Goal: Browse casually: Explore the website without a specific task or goal

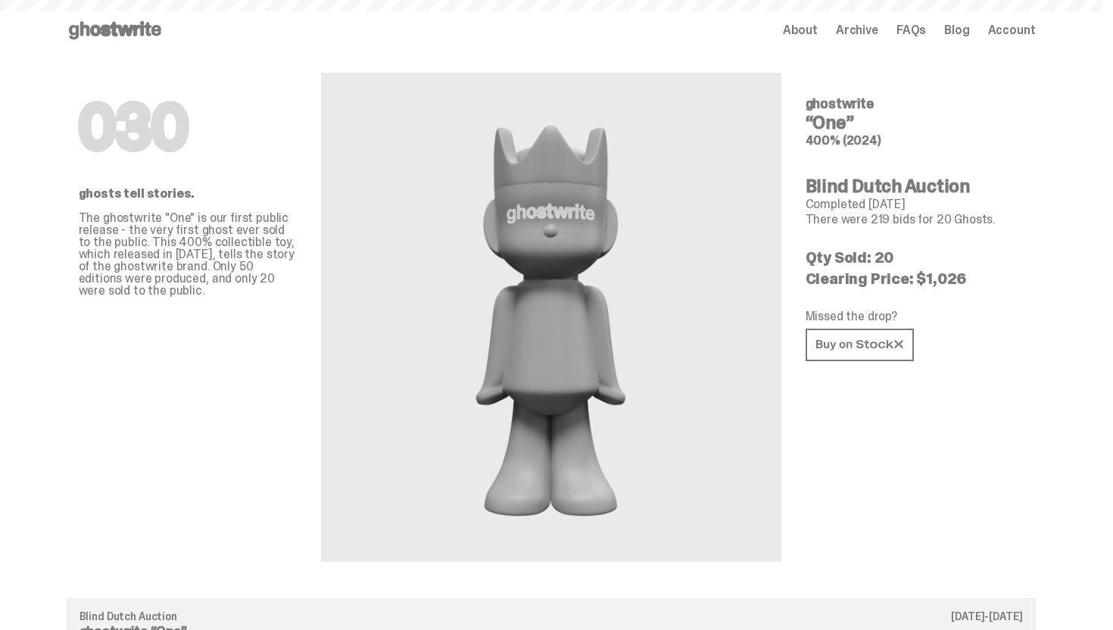
click at [123, 30] on use at bounding box center [115, 30] width 92 height 18
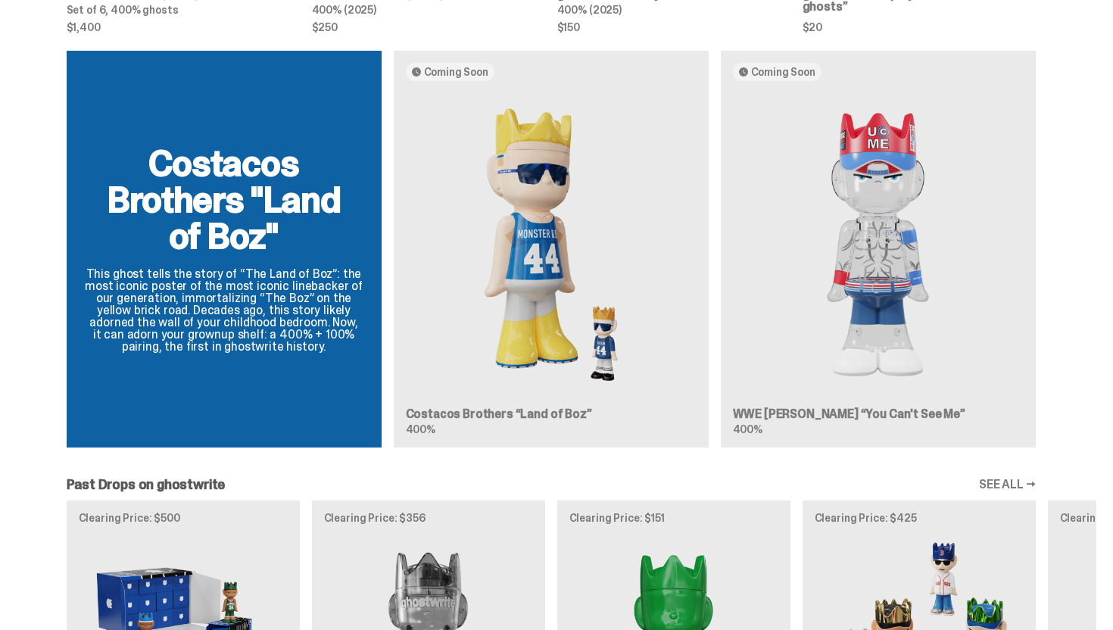
scroll to position [890, 0]
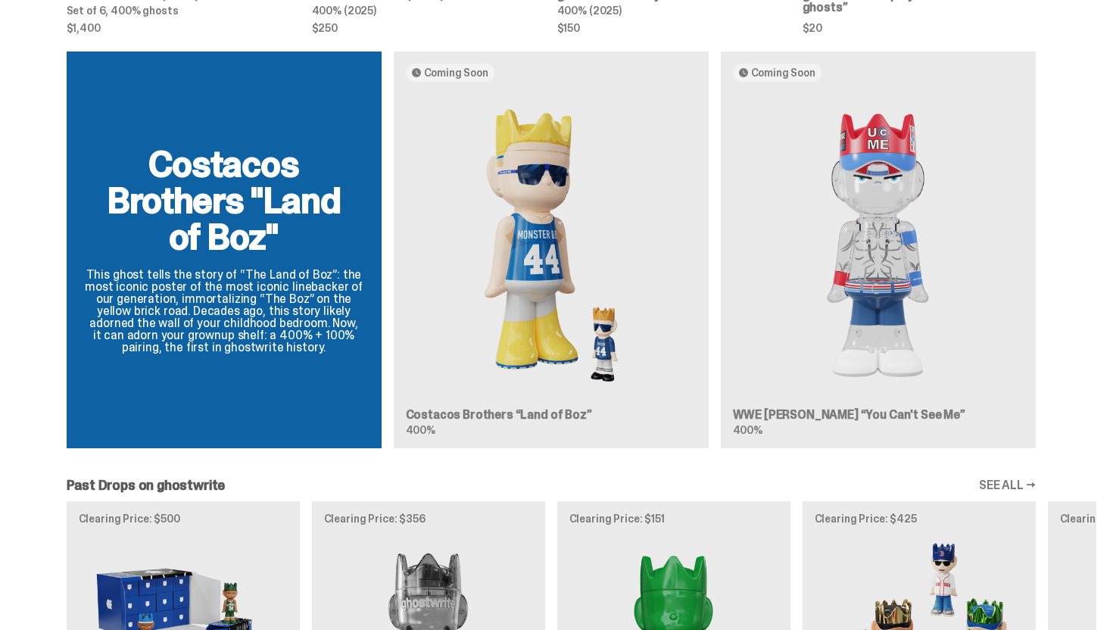
click at [524, 248] on div "Costacos Brothers "Land of Boz" This ghost tells the story of “The Land of Boz”…" at bounding box center [551, 255] width 1090 height 409
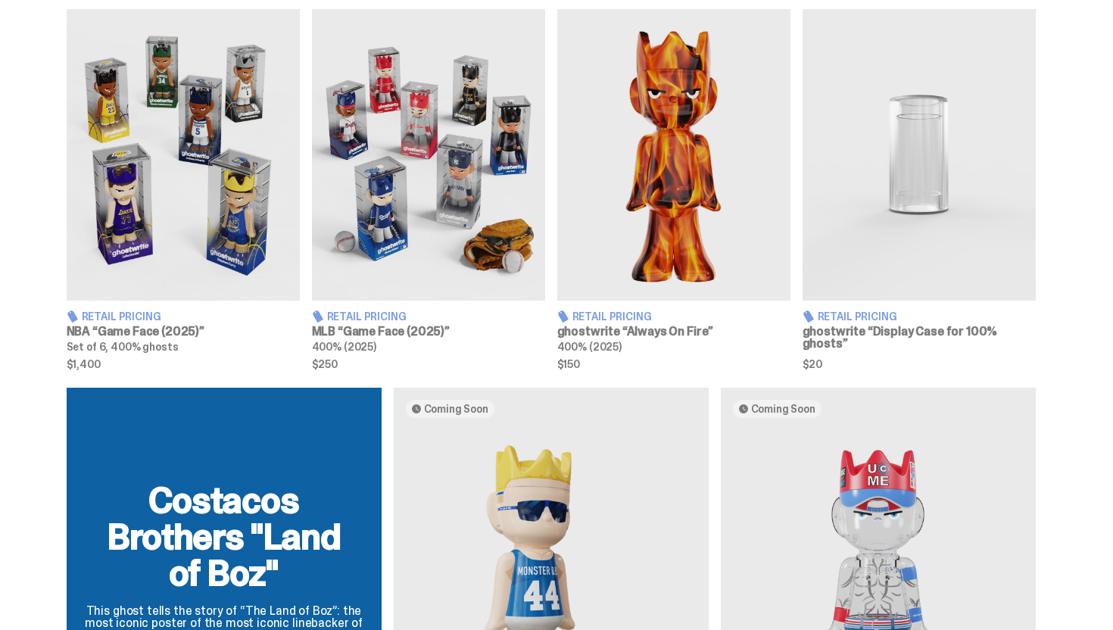
scroll to position [464, 0]
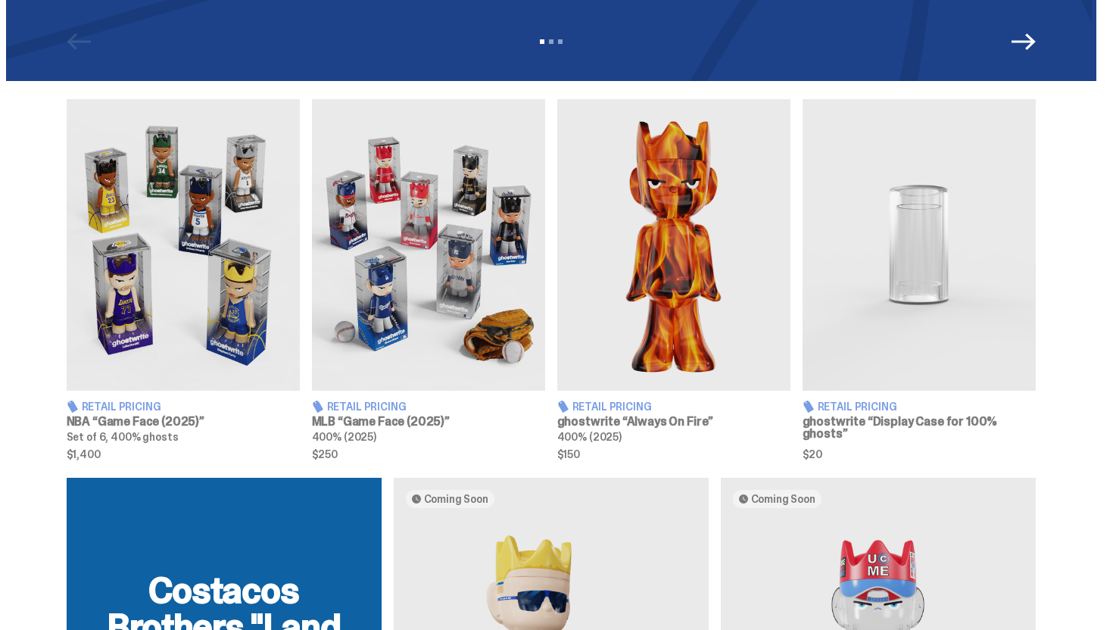
click at [202, 301] on img at bounding box center [183, 245] width 233 height 292
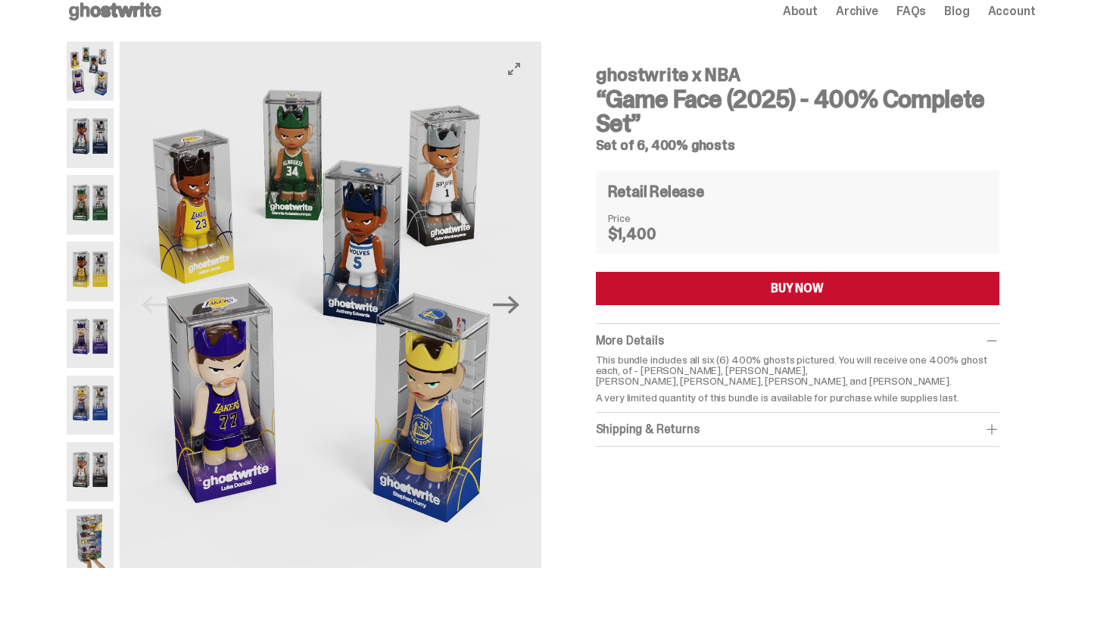
scroll to position [23, 0]
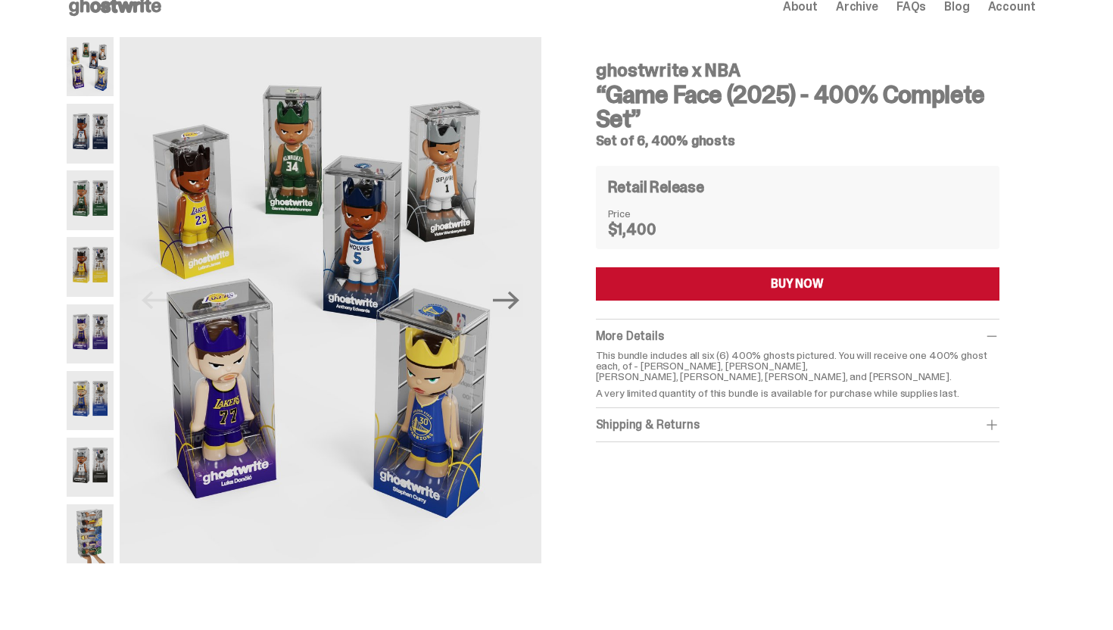
click at [104, 155] on img at bounding box center [91, 133] width 48 height 59
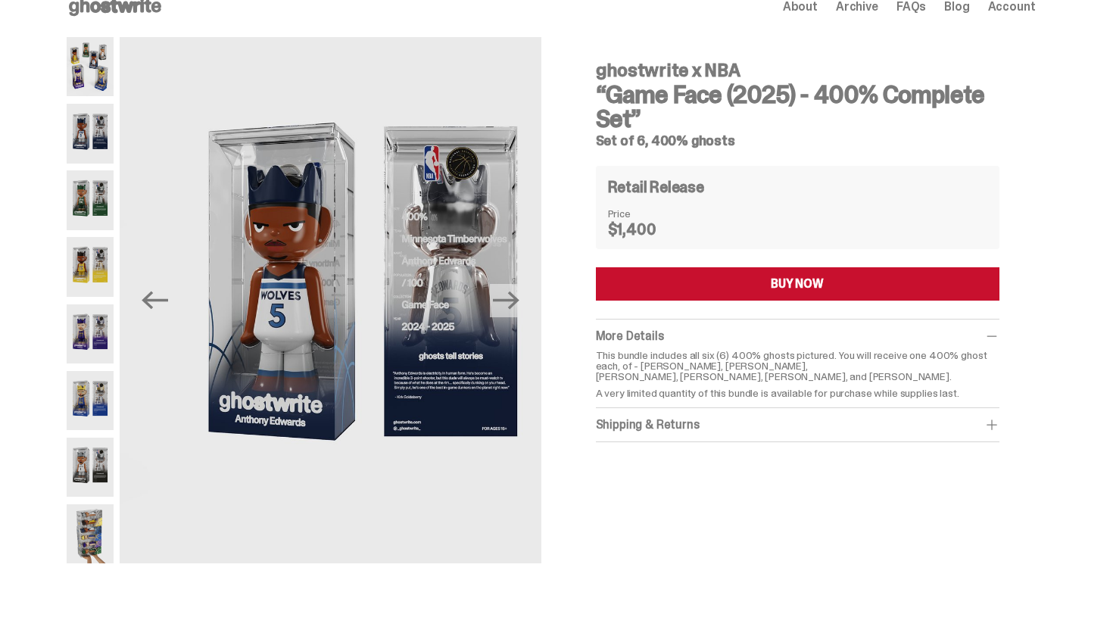
click at [97, 200] on img at bounding box center [91, 199] width 48 height 59
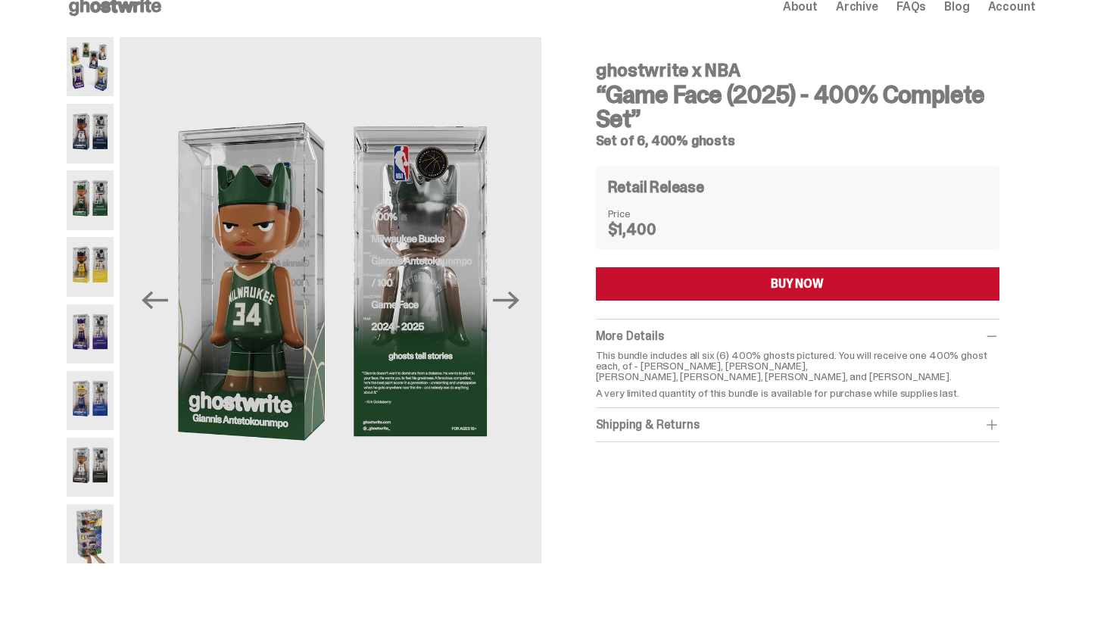
scroll to position [63, 0]
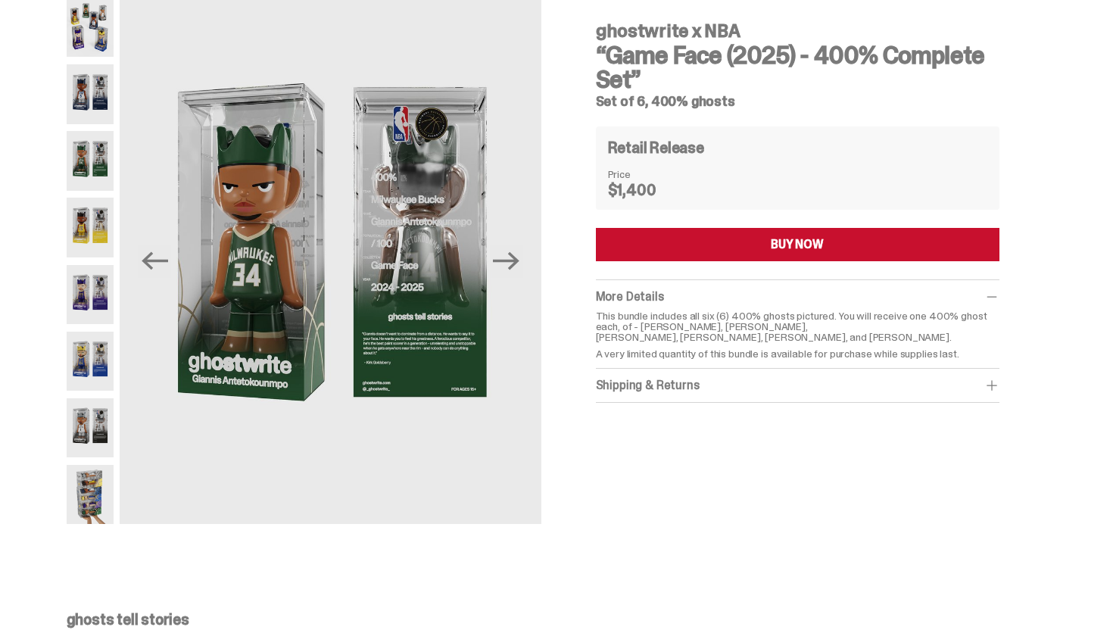
click at [99, 316] on img at bounding box center [91, 294] width 48 height 59
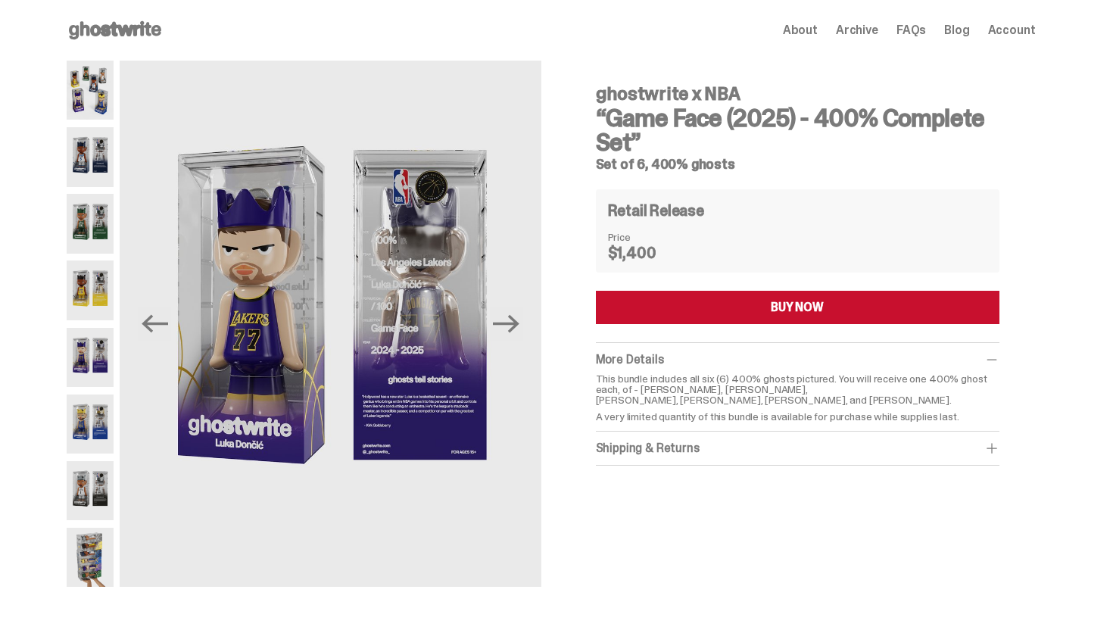
click at [878, 34] on span "Archive" at bounding box center [857, 30] width 42 height 12
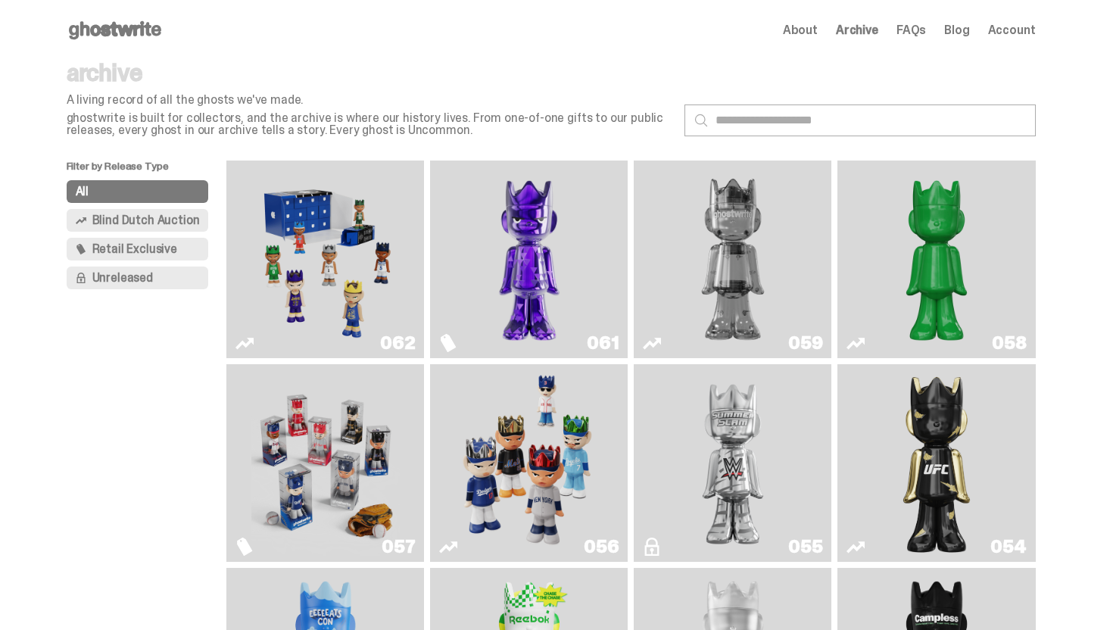
click at [549, 301] on img "Fantasy" at bounding box center [529, 260] width 148 height 186
